Goal: Task Accomplishment & Management: Use online tool/utility

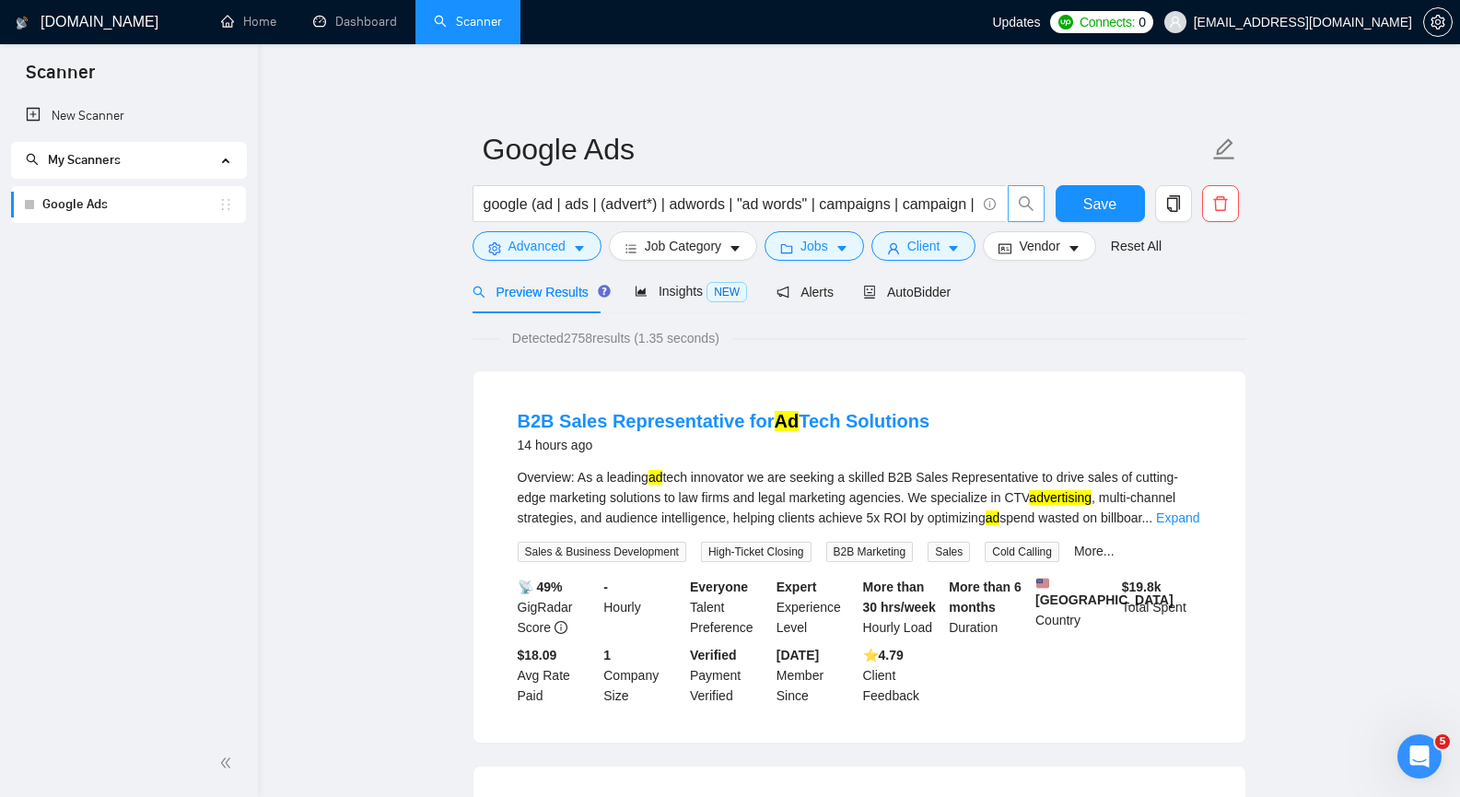
click at [1032, 197] on icon "search" at bounding box center [1026, 203] width 17 height 17
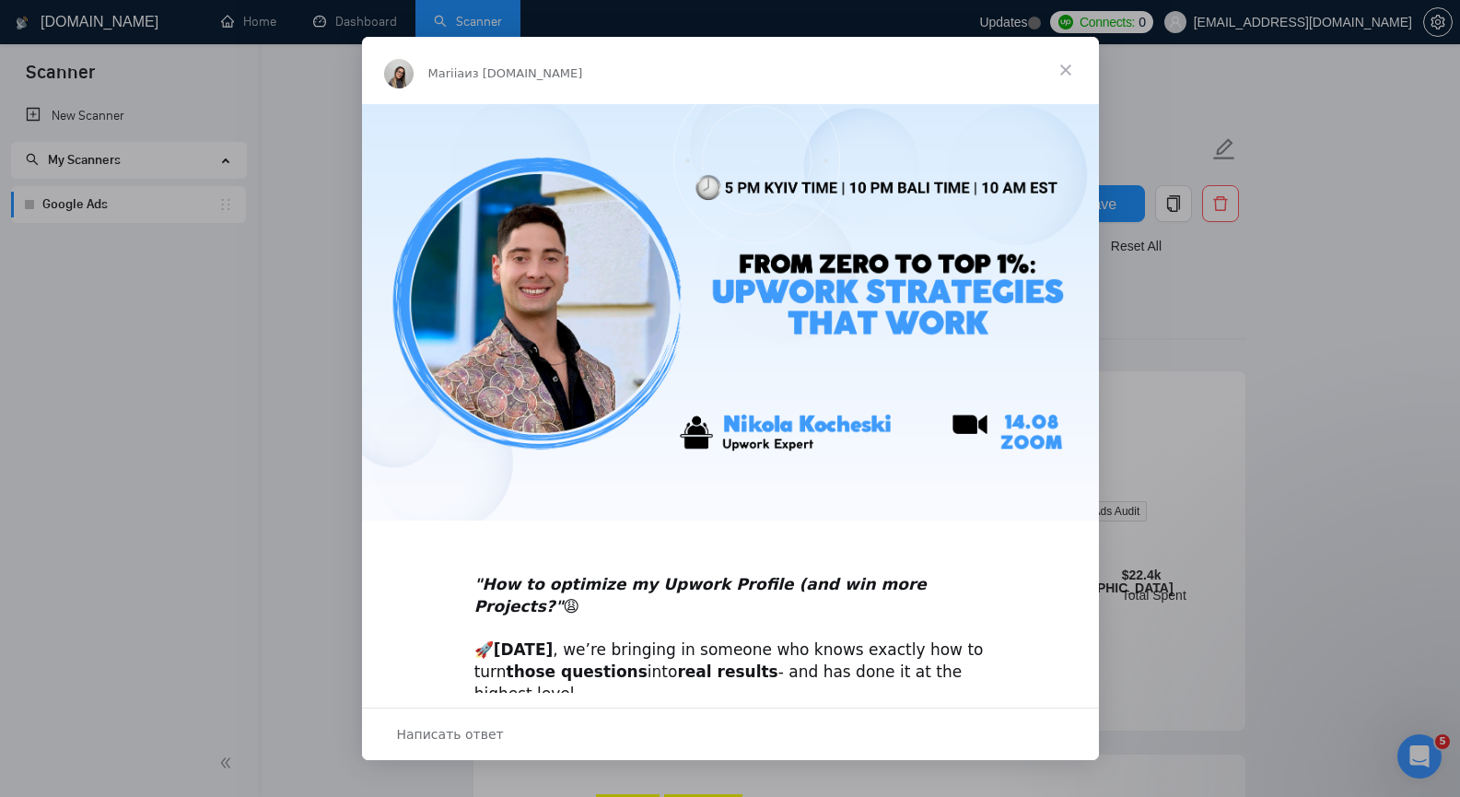
click at [1064, 64] on span "Закрыть" at bounding box center [1065, 70] width 66 height 66
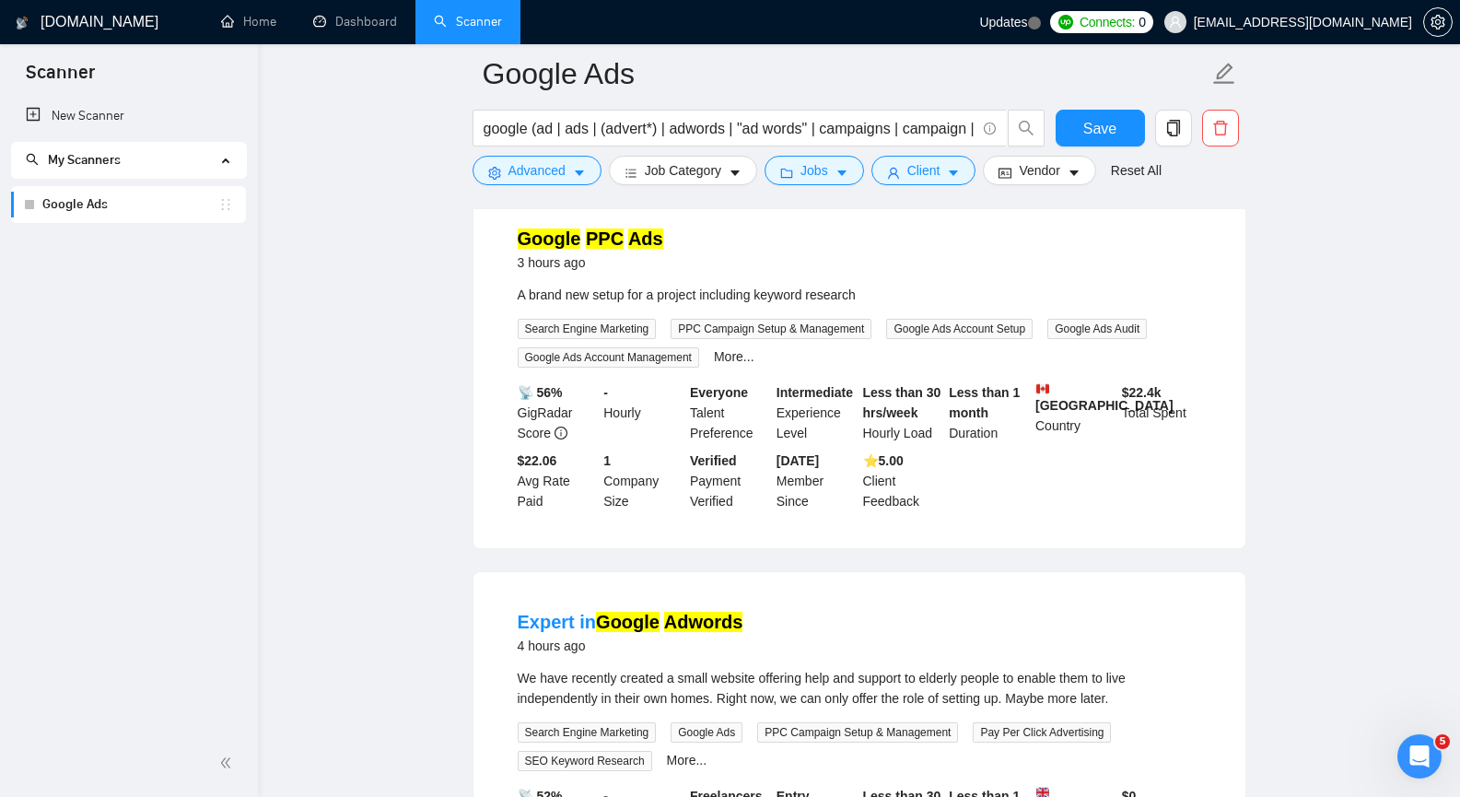
scroll to position [184, 0]
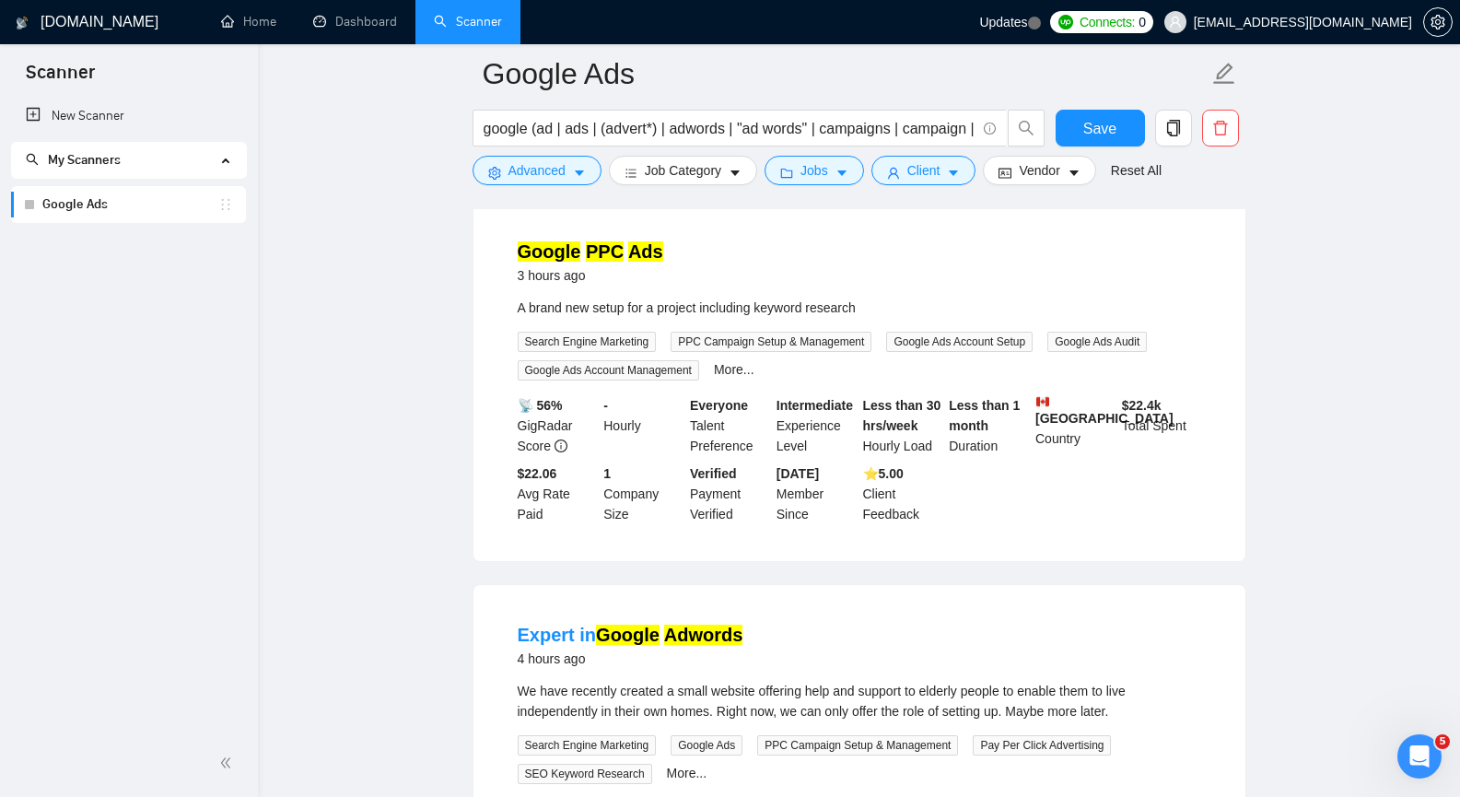
click at [113, 203] on link "Google Ads" at bounding box center [130, 204] width 176 height 37
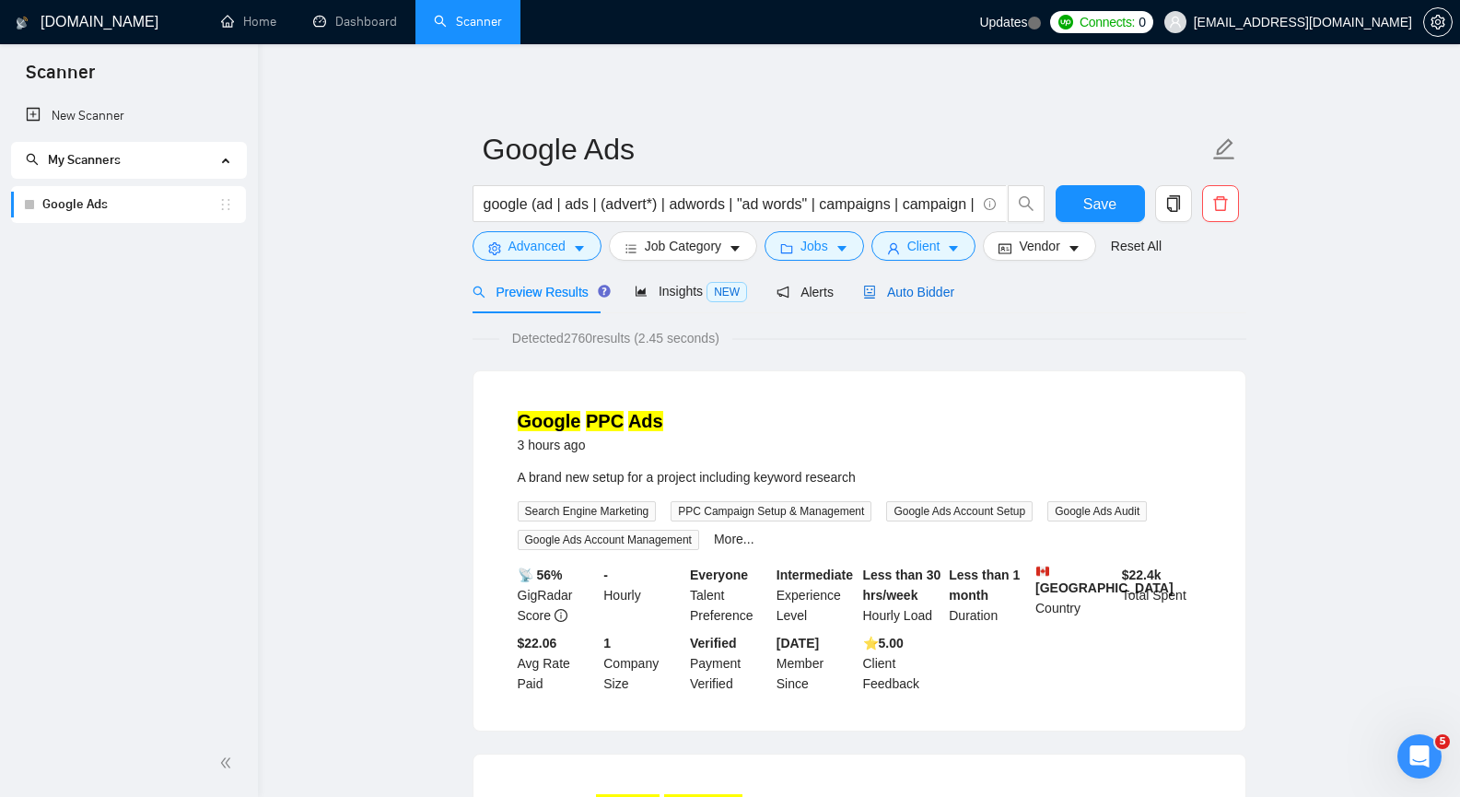
click at [884, 288] on span "Auto Bidder" at bounding box center [908, 292] width 91 height 15
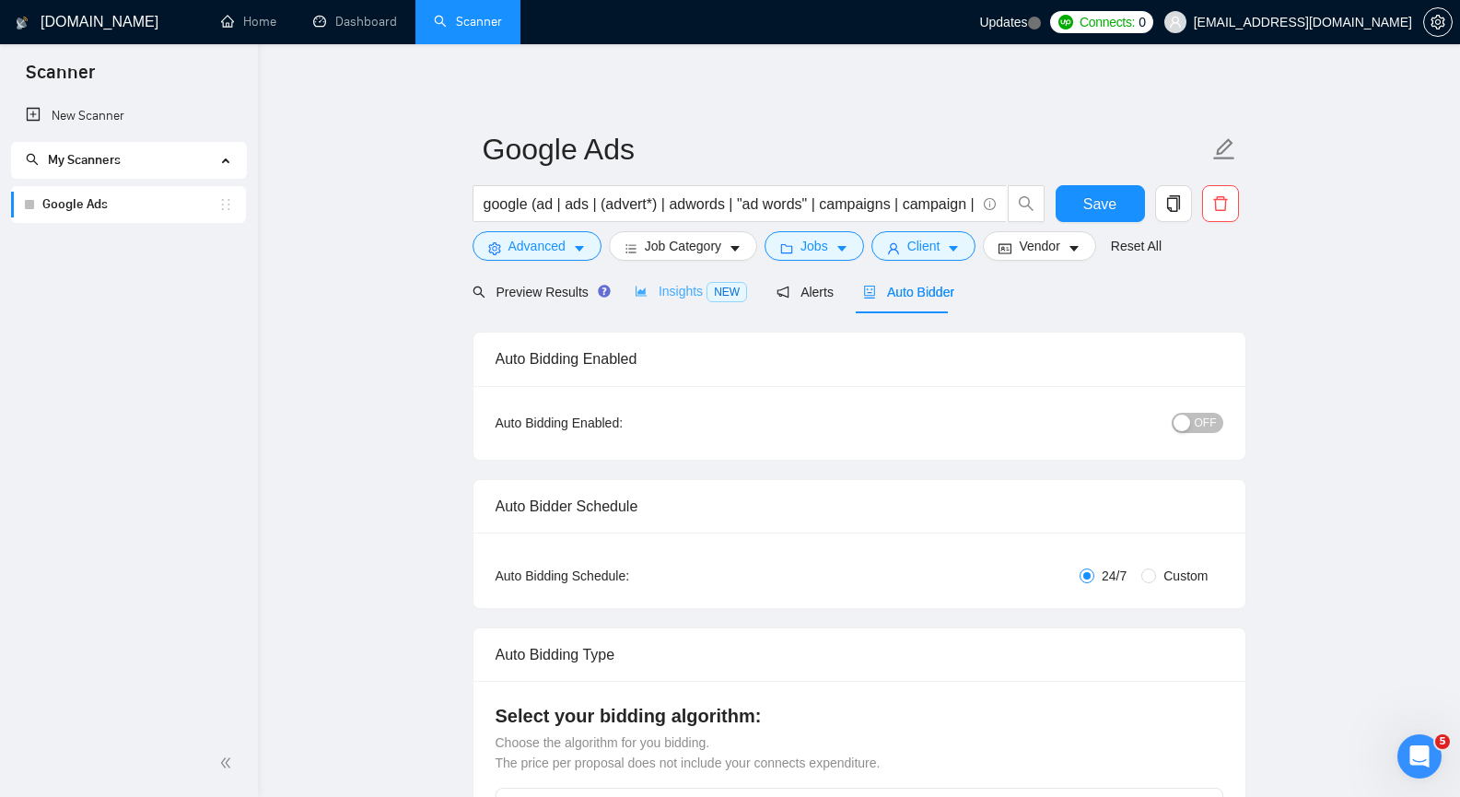
click at [691, 302] on div "Insights NEW" at bounding box center [691, 291] width 112 height 43
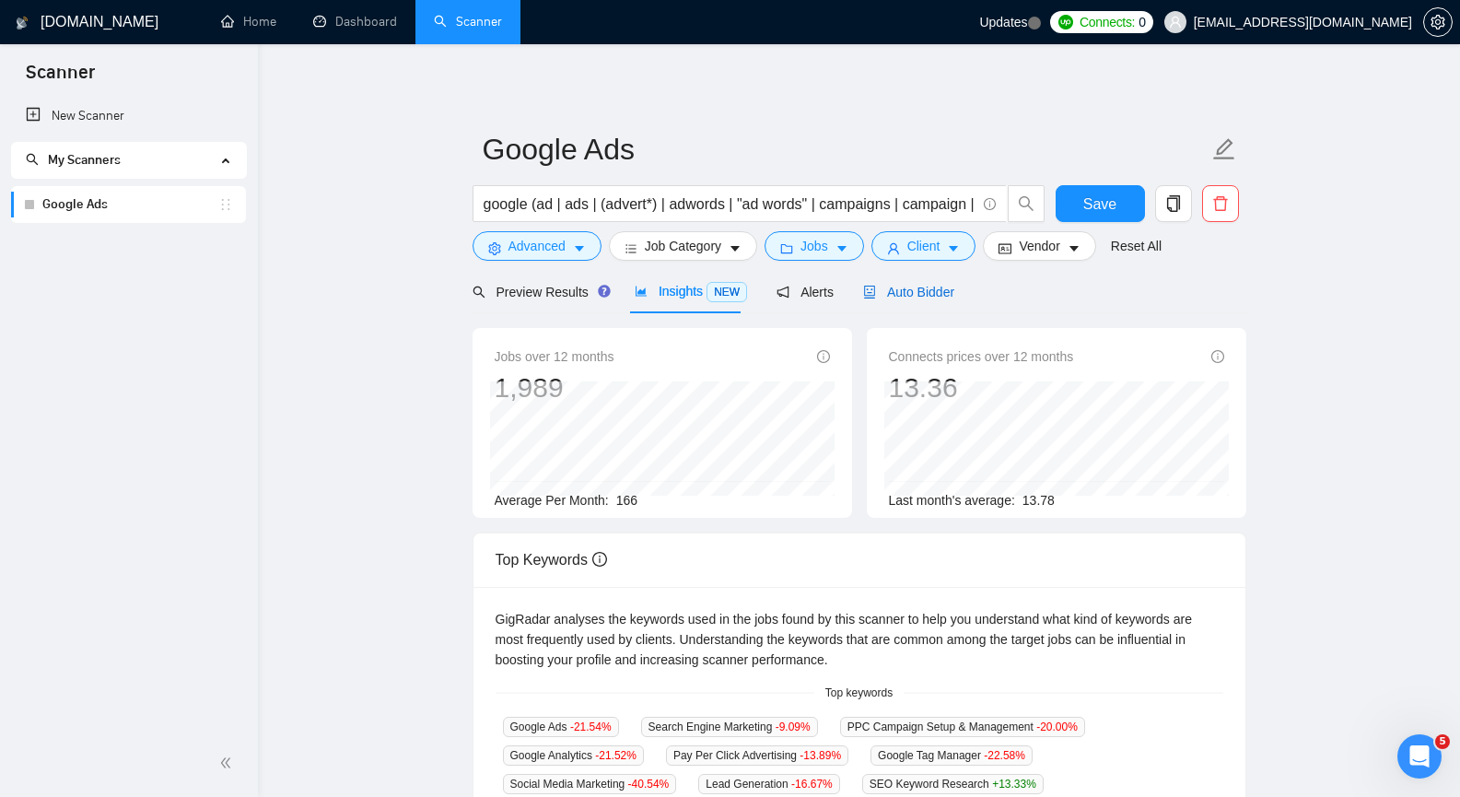
click at [922, 285] on span "Auto Bidder" at bounding box center [908, 292] width 91 height 15
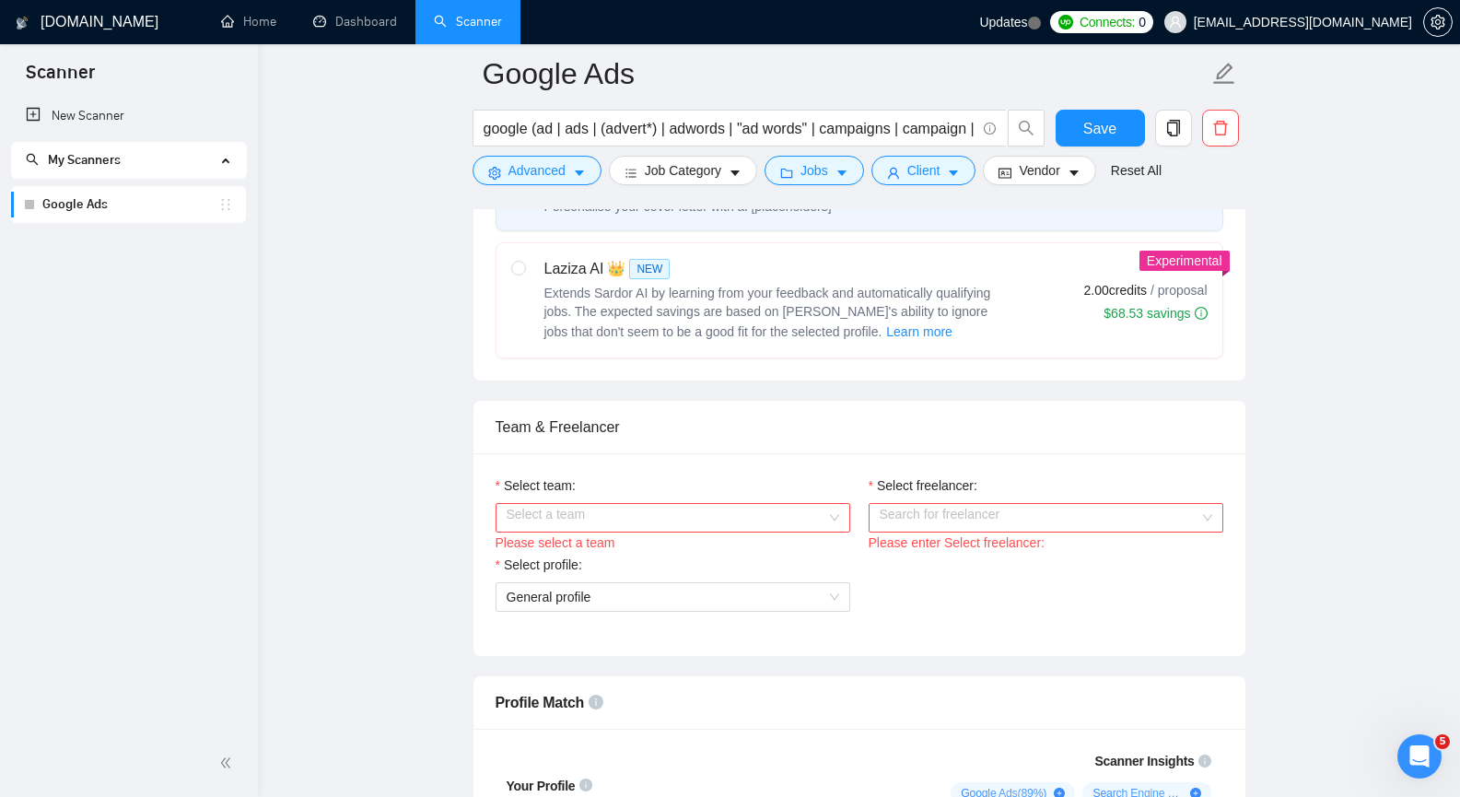
scroll to position [737, 0]
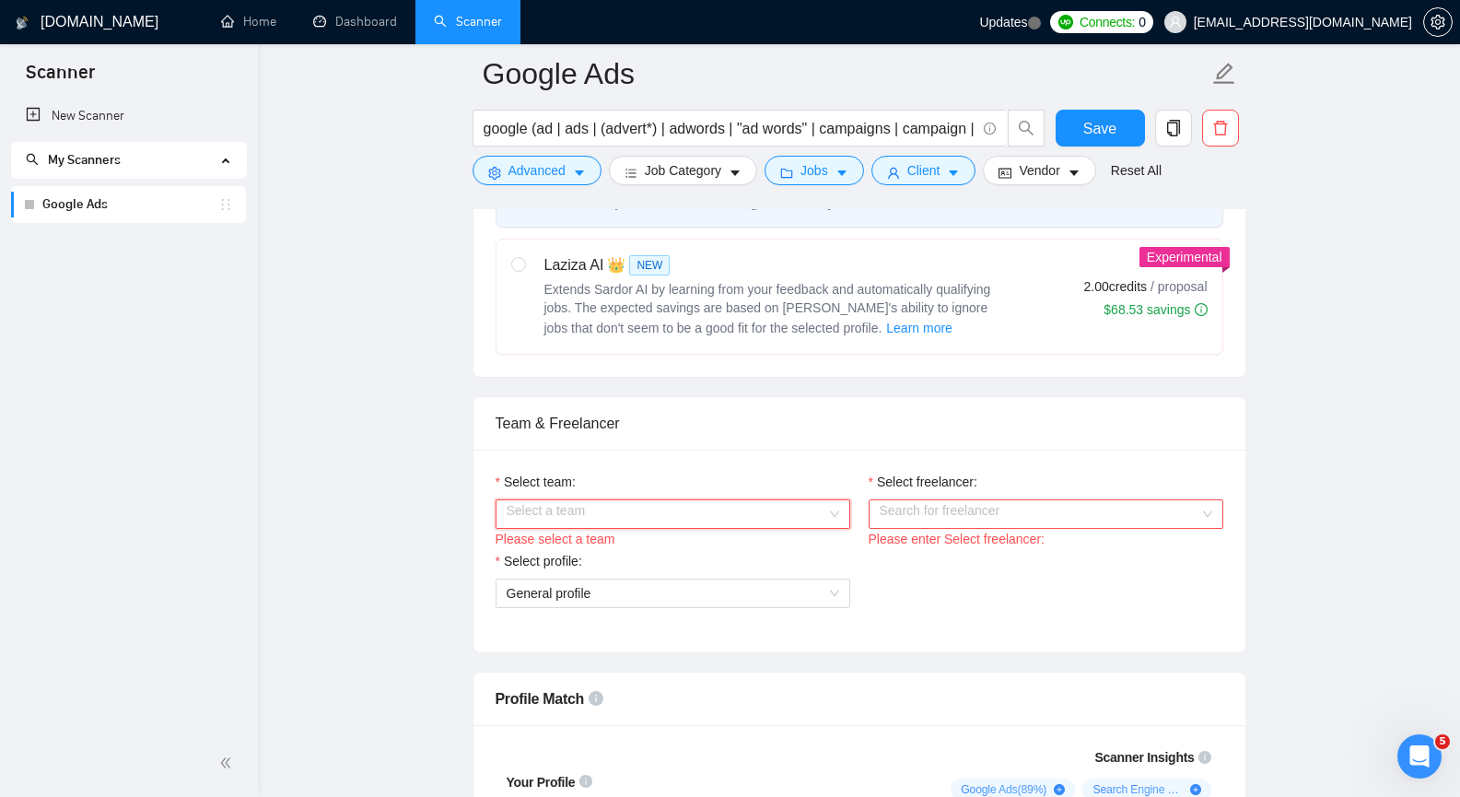
click at [746, 518] on input "Select team:" at bounding box center [667, 514] width 320 height 28
click at [736, 547] on div "WinROAS" at bounding box center [672, 550] width 332 height 20
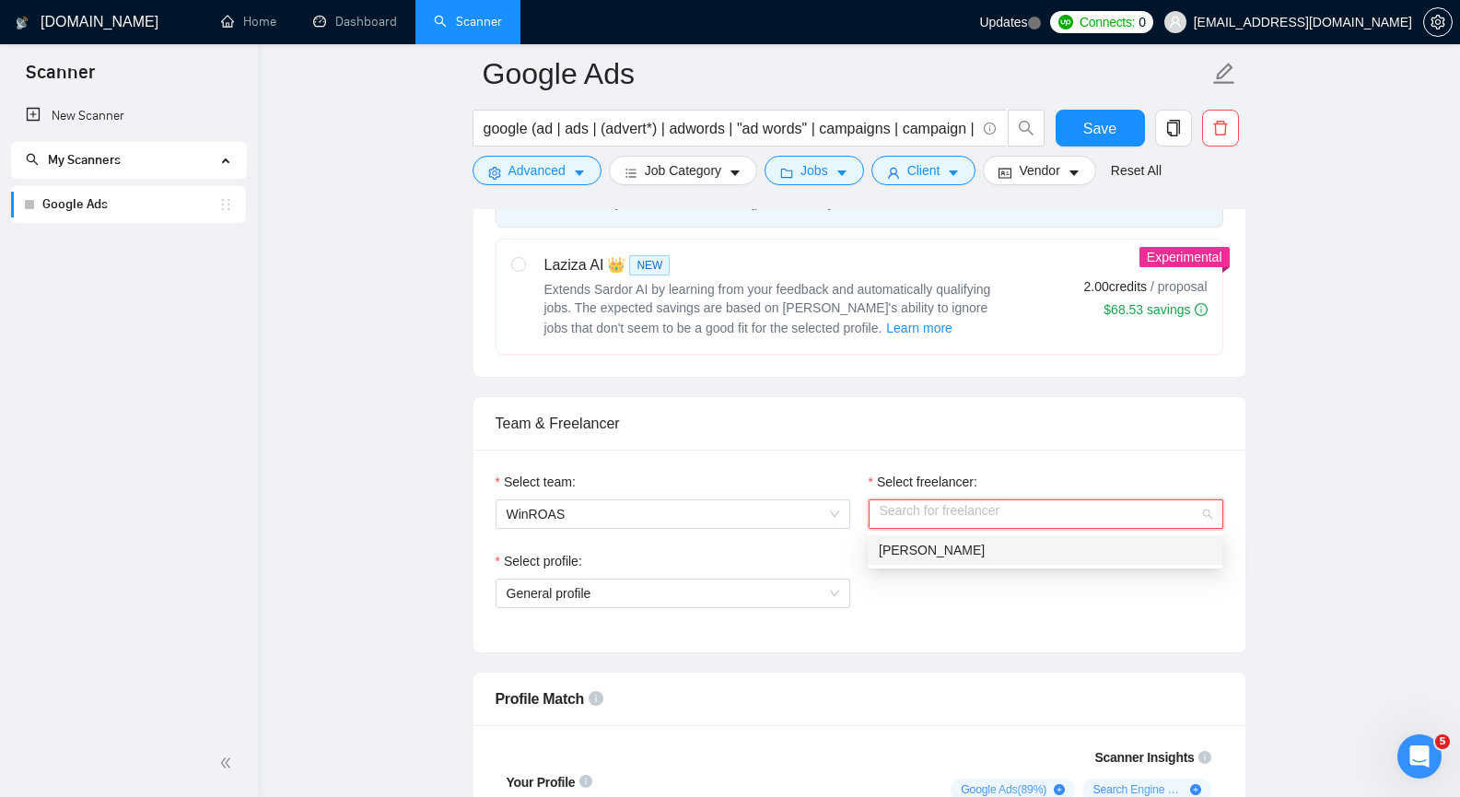
click at [969, 513] on input "Select freelancer:" at bounding box center [1039, 514] width 320 height 28
click at [956, 548] on span "Pavel Strigunov" at bounding box center [932, 549] width 106 height 15
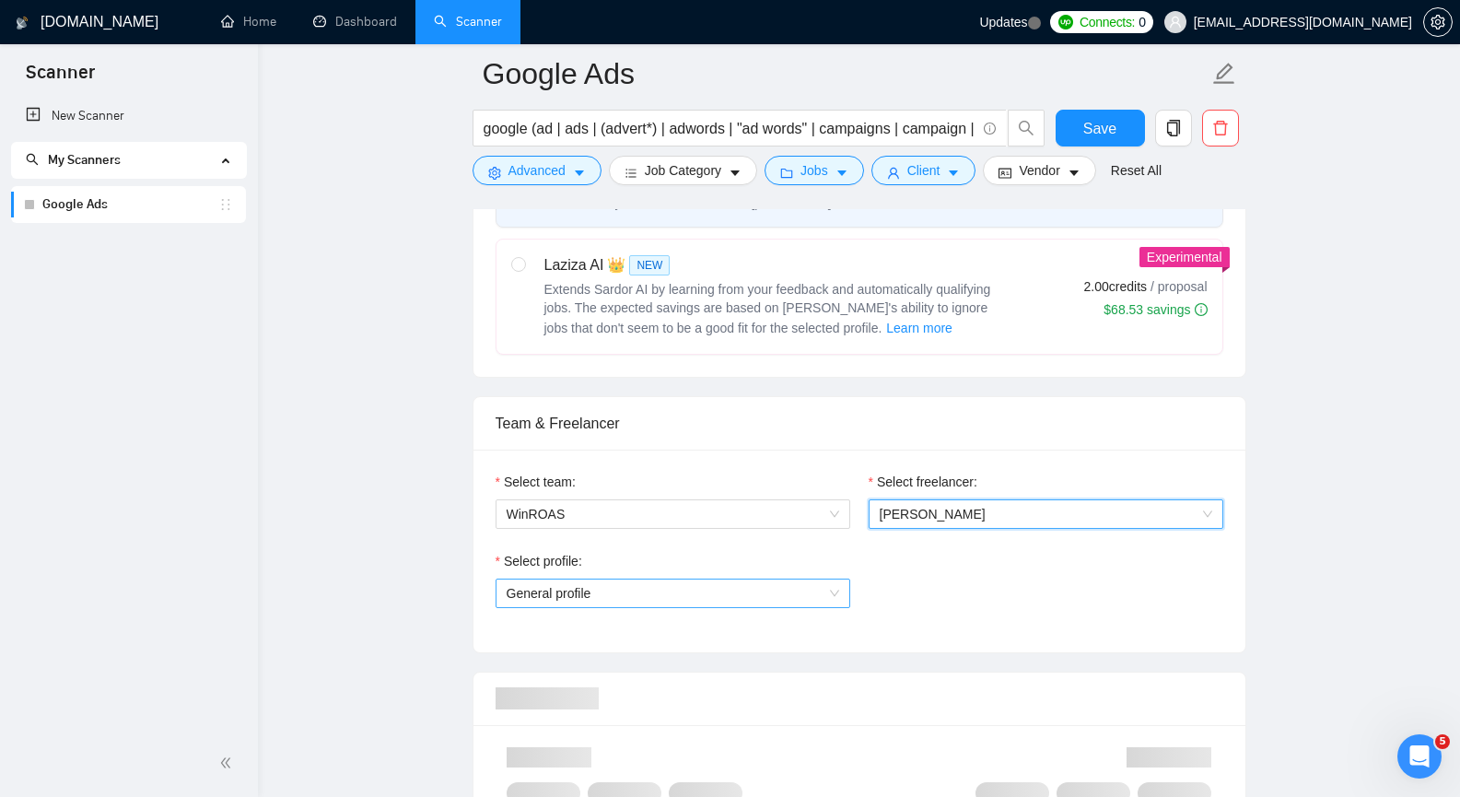
click at [791, 590] on span "General profile" at bounding box center [673, 593] width 332 height 28
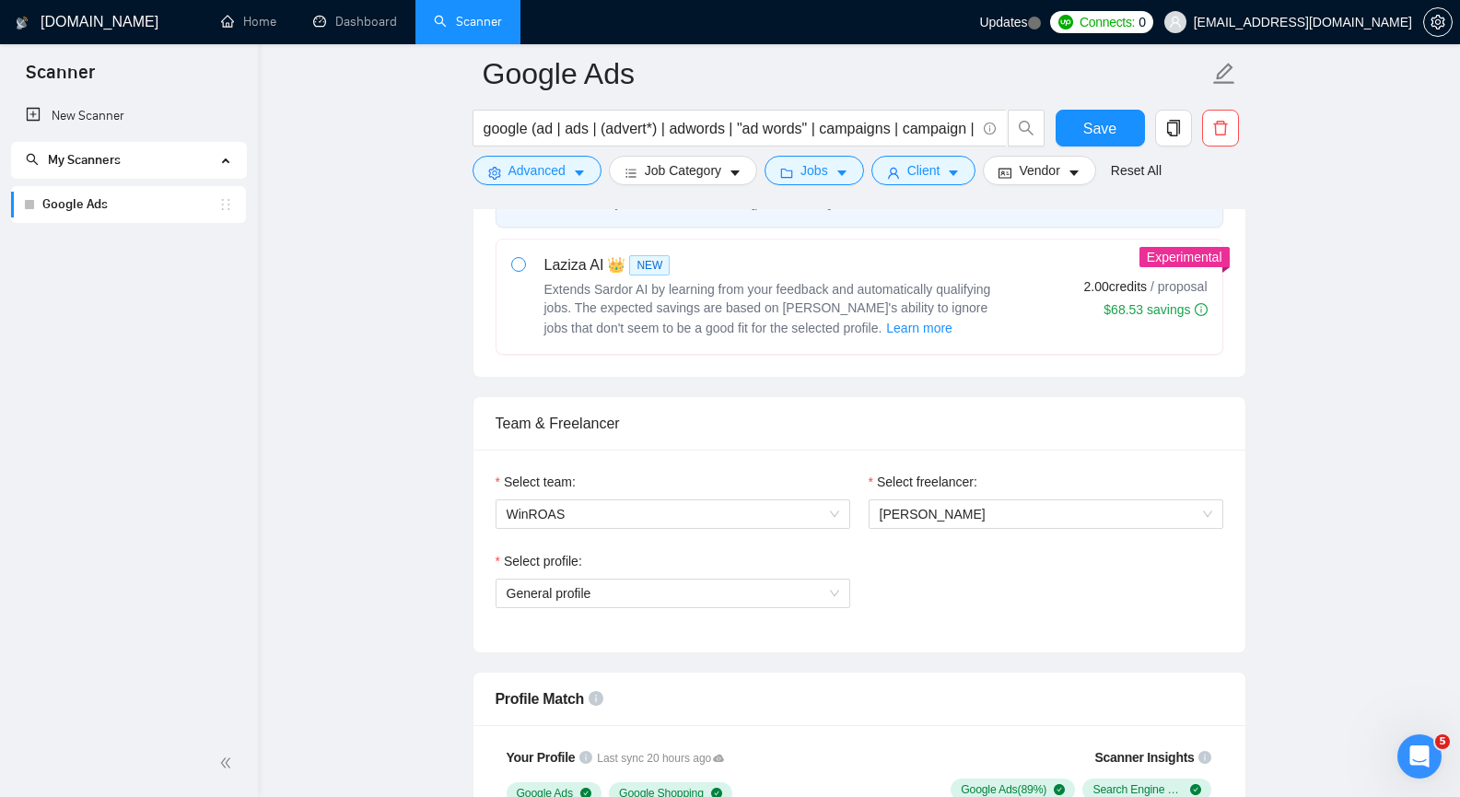
click at [511, 270] on span at bounding box center [518, 264] width 15 height 15
click at [511, 270] on input "radio" at bounding box center [517, 263] width 13 height 13
radio input "true"
radio input "false"
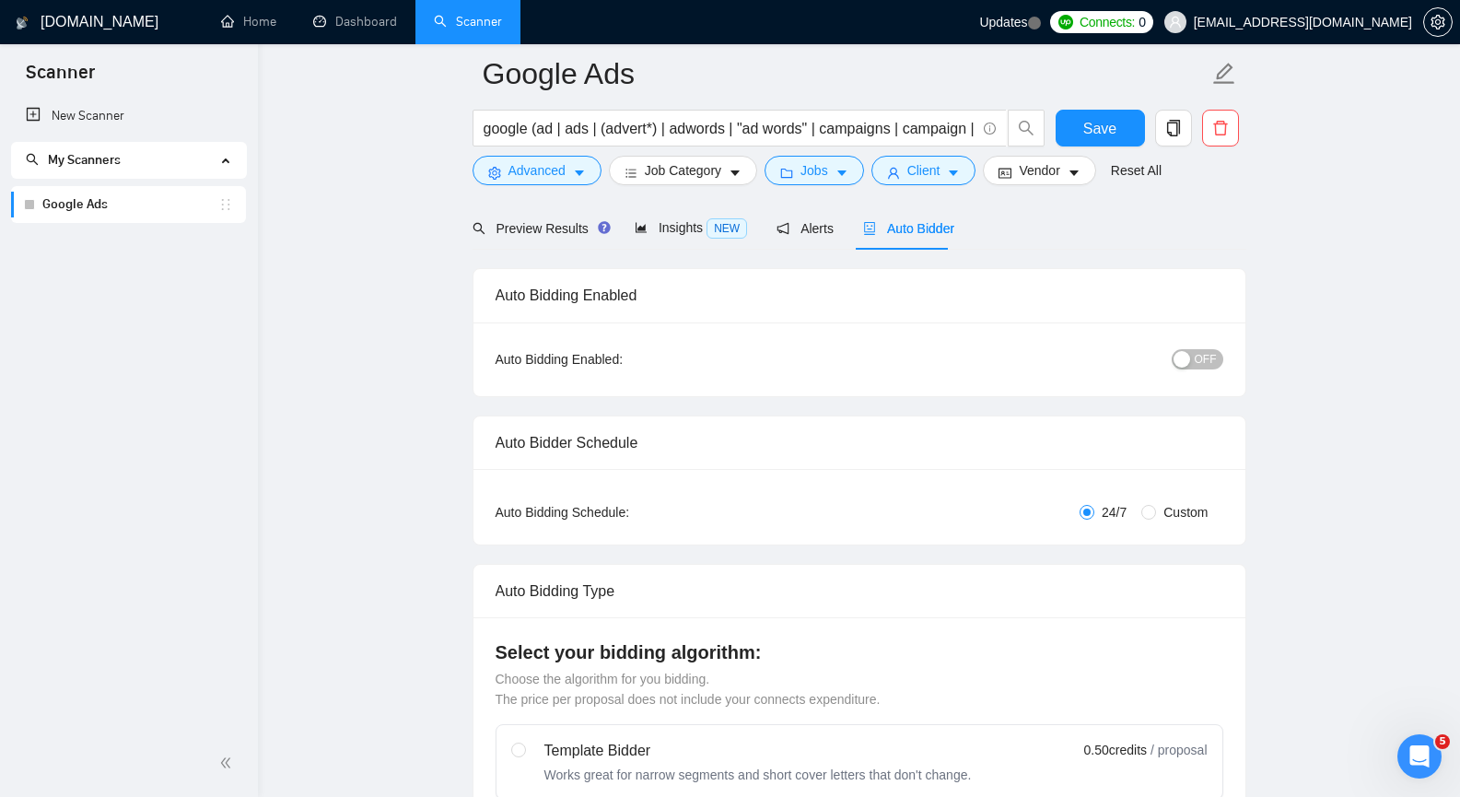
scroll to position [0, 0]
